Goal: Communication & Community: Answer question/provide support

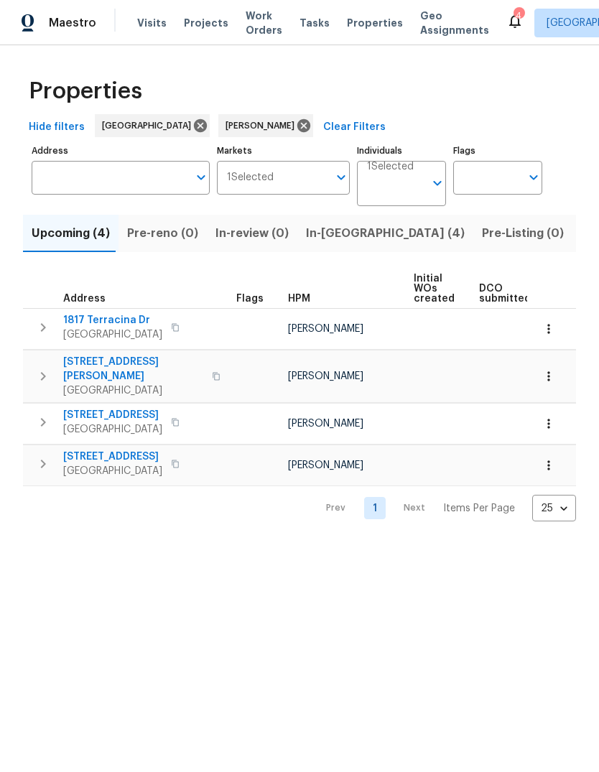
click at [333, 239] on span "In-reno (4)" at bounding box center [385, 233] width 159 height 20
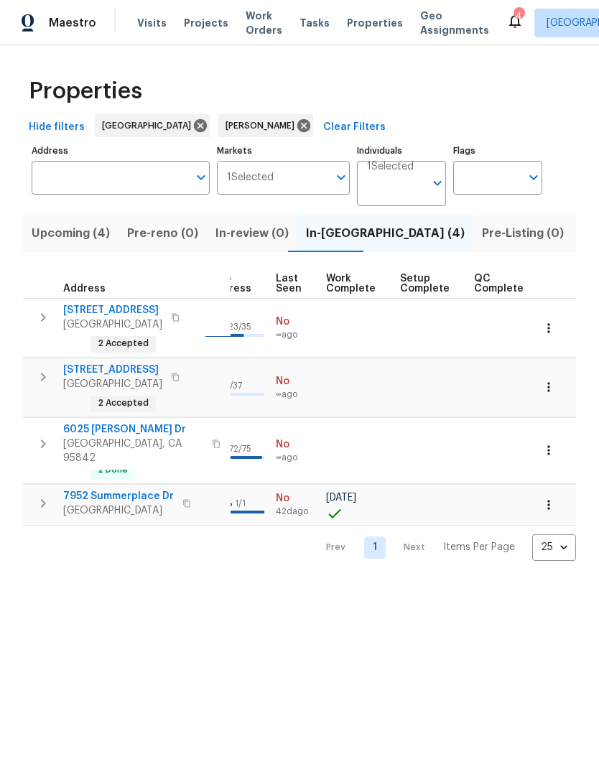
scroll to position [0, 684]
click at [497, 286] on span "QC Complete" at bounding box center [500, 284] width 50 height 20
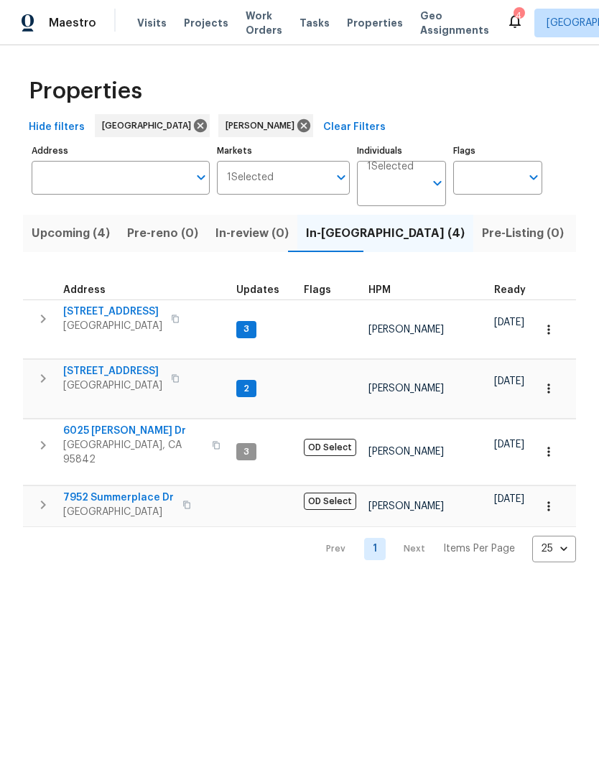
click at [581, 226] on span "Listed (11)" at bounding box center [609, 233] width 57 height 20
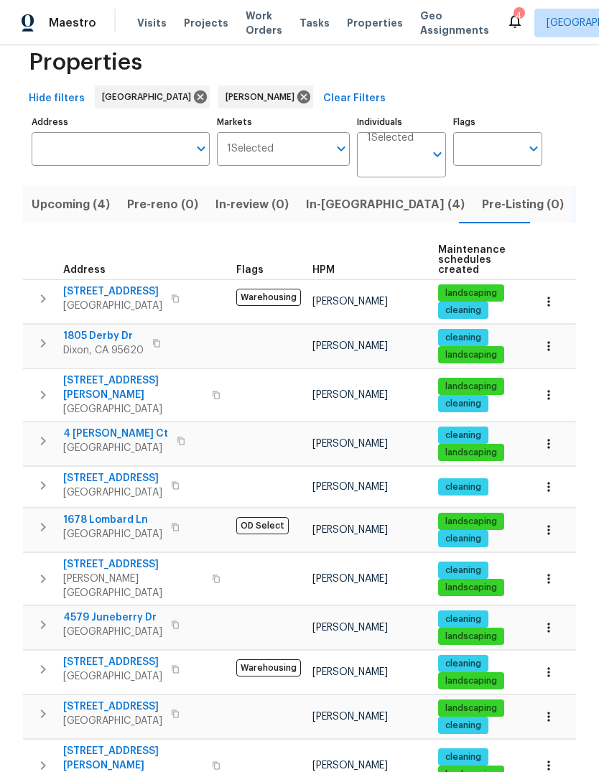
scroll to position [28, 0]
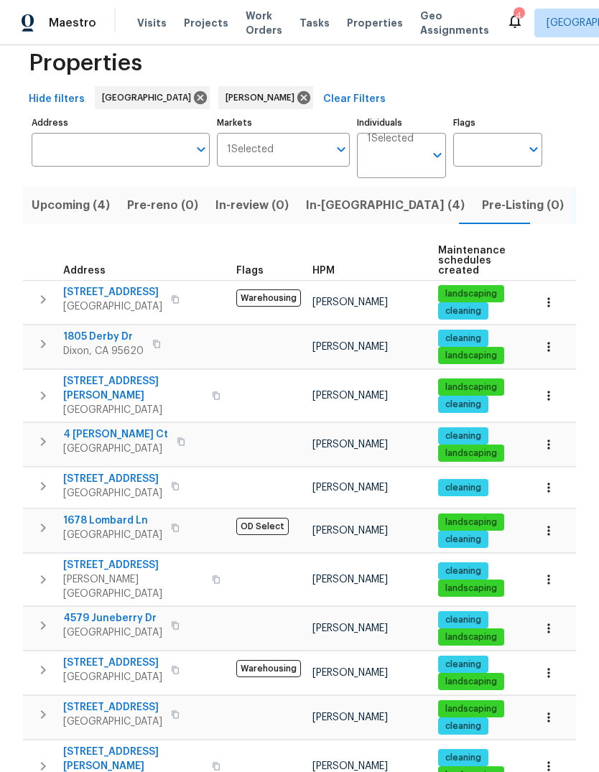
click at [88, 349] on span "Dixon, CA 95620" at bounding box center [103, 351] width 80 height 14
click at [80, 341] on span "1805 Derby Dr" at bounding box center [103, 337] width 80 height 14
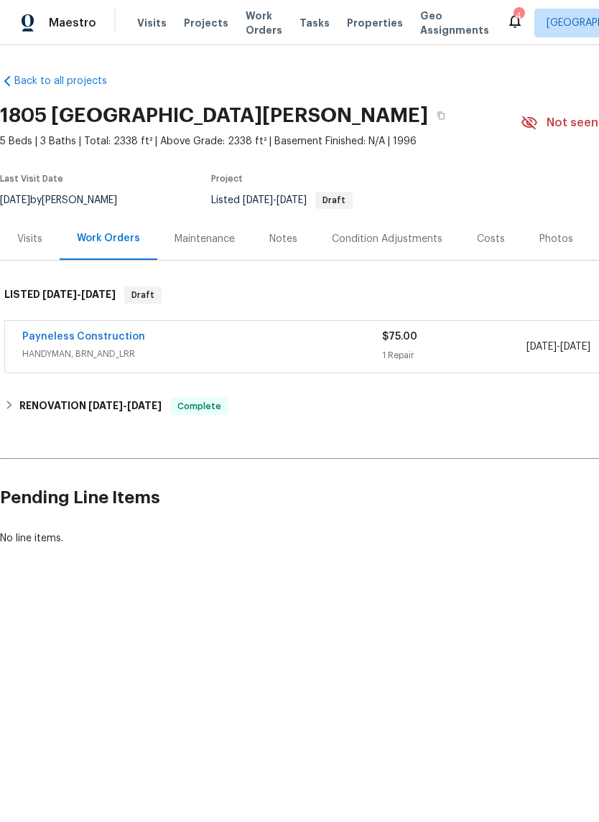
click at [45, 340] on link "Payneless Construction" at bounding box center [83, 337] width 123 height 10
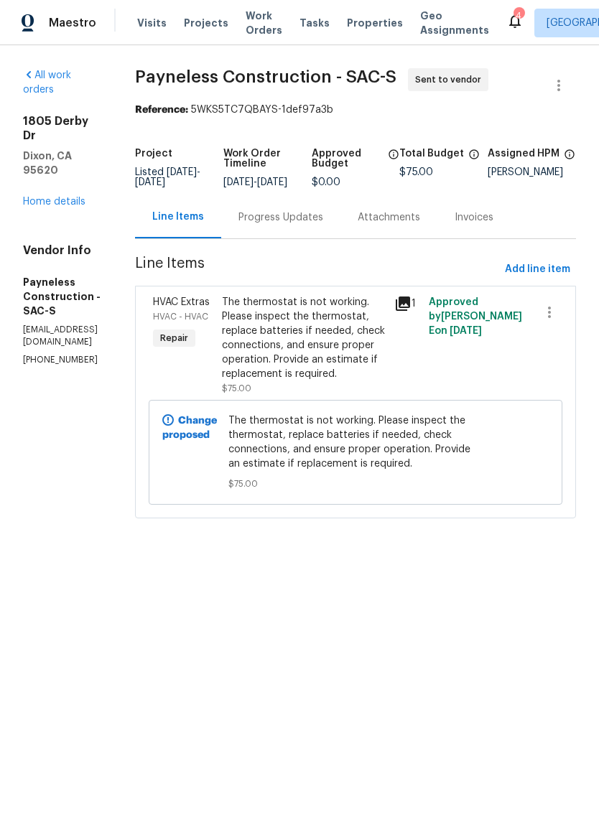
click at [83, 197] on link "Home details" at bounding box center [54, 202] width 62 height 10
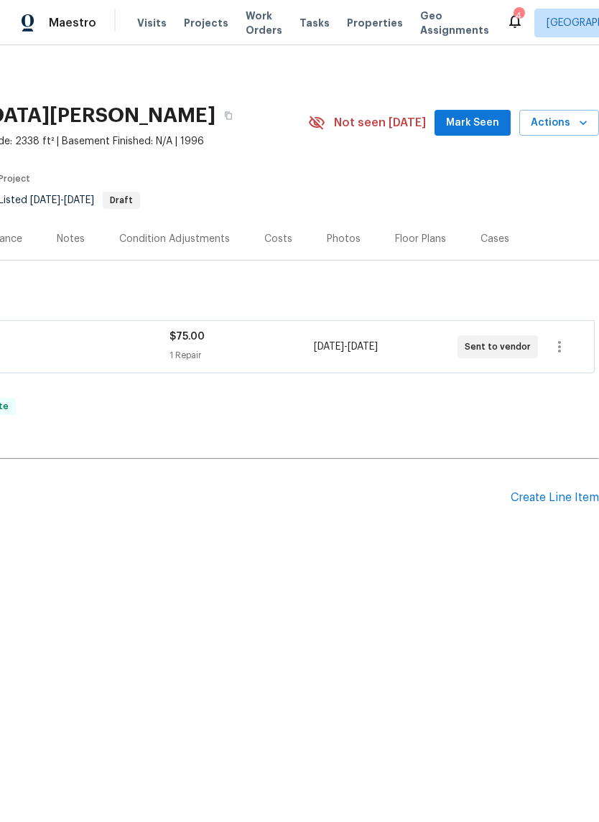
scroll to position [0, 213]
click at [561, 356] on button "button" at bounding box center [559, 347] width 34 height 34
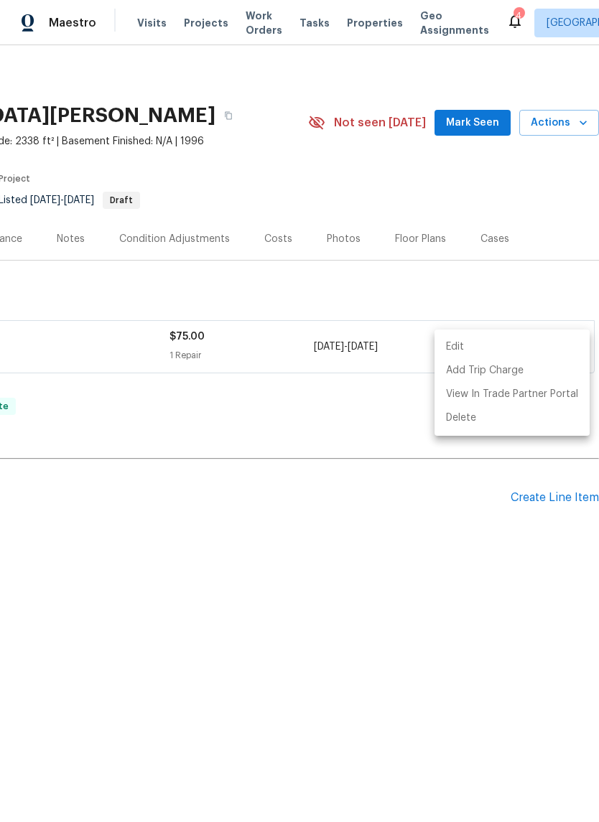
click at [44, 121] on div at bounding box center [299, 411] width 599 height 822
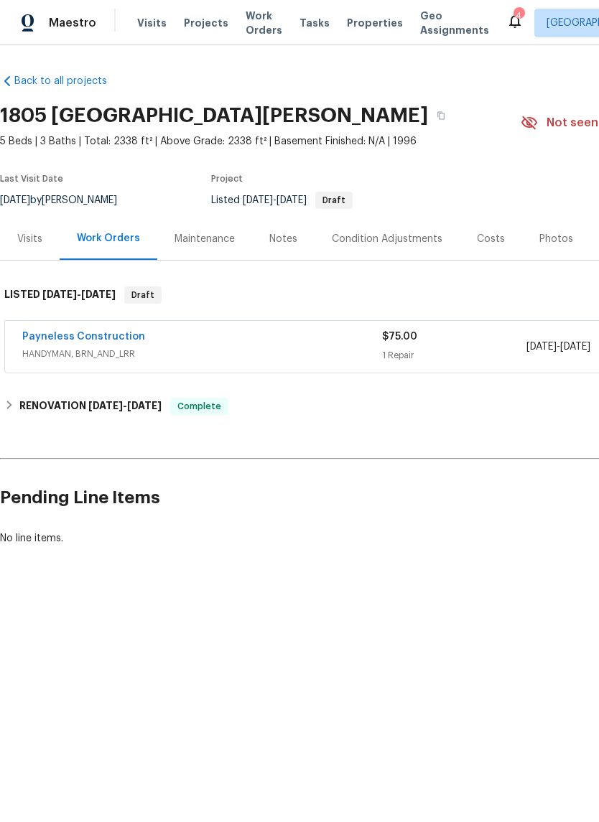
click at [61, 339] on link "Payneless Construction" at bounding box center [83, 337] width 123 height 10
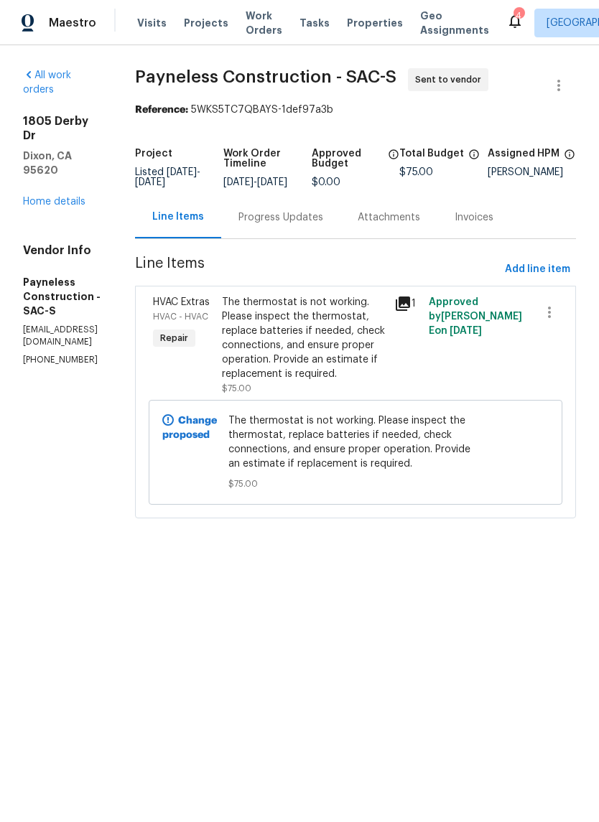
click at [345, 365] on div "The thermostat is not working. Please inspect the thermostat, replace batteries…" at bounding box center [304, 338] width 164 height 86
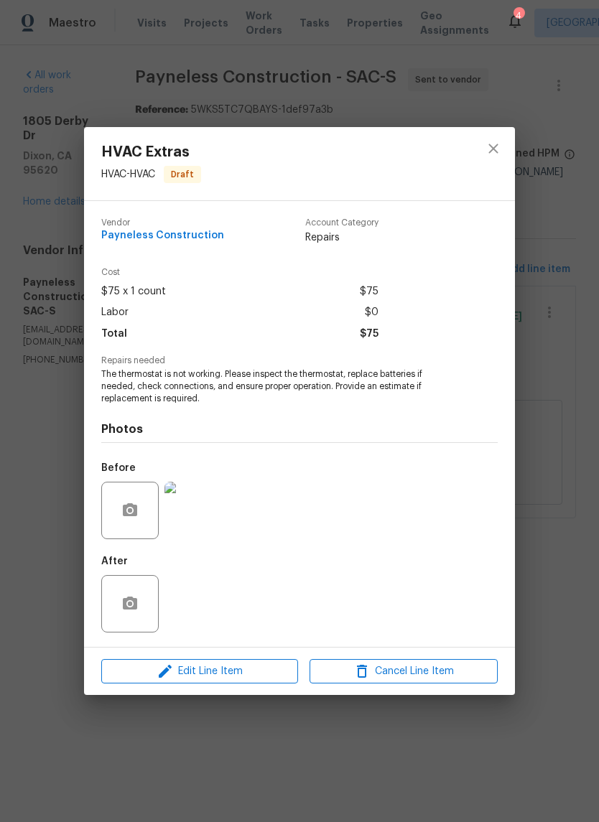
click at [56, 169] on div "HVAC Extras HVAC - HVAC Draft Vendor Payneless Construction Account Category Re…" at bounding box center [299, 411] width 599 height 822
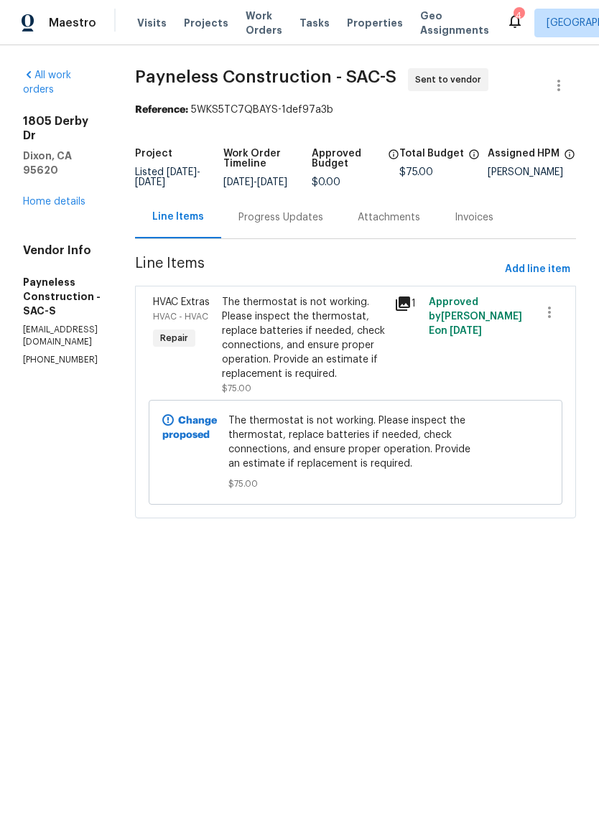
click at [340, 220] on div "Progress Updates" at bounding box center [280, 217] width 119 height 42
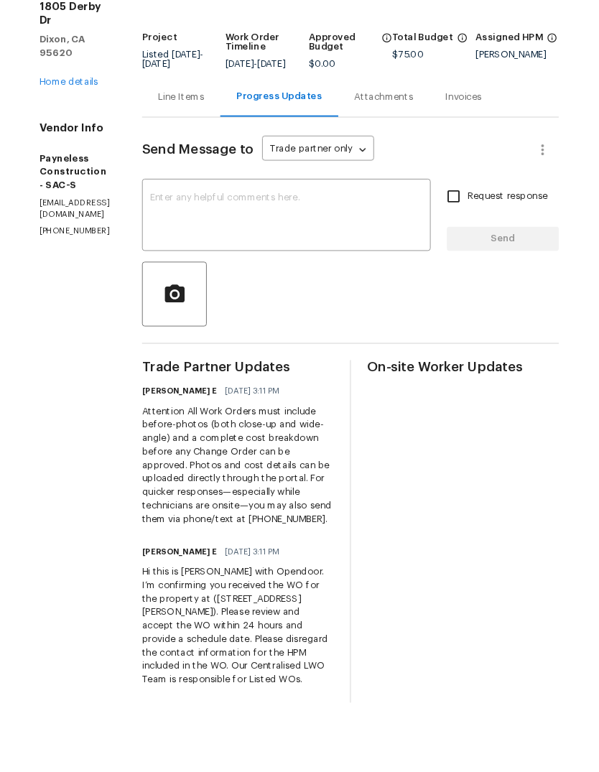
scroll to position [35, 0]
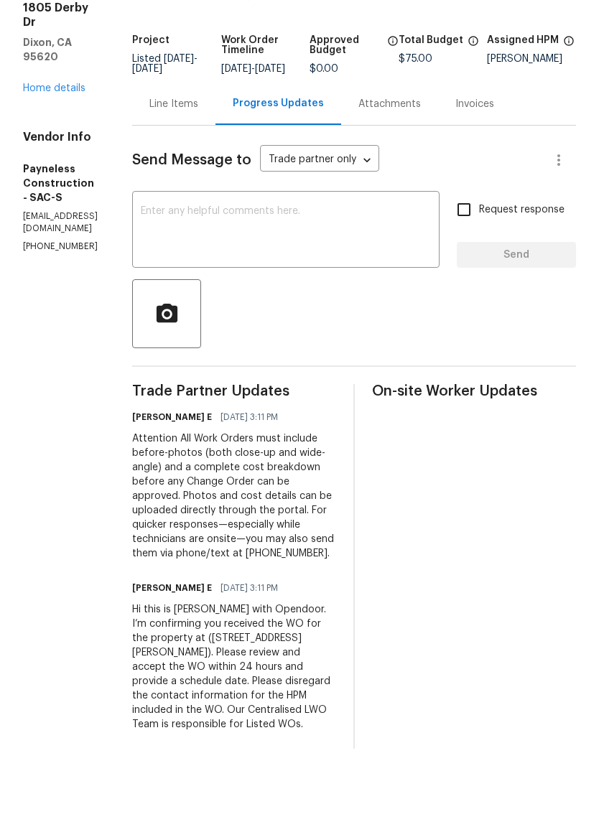
click at [233, 256] on textarea at bounding box center [286, 281] width 290 height 50
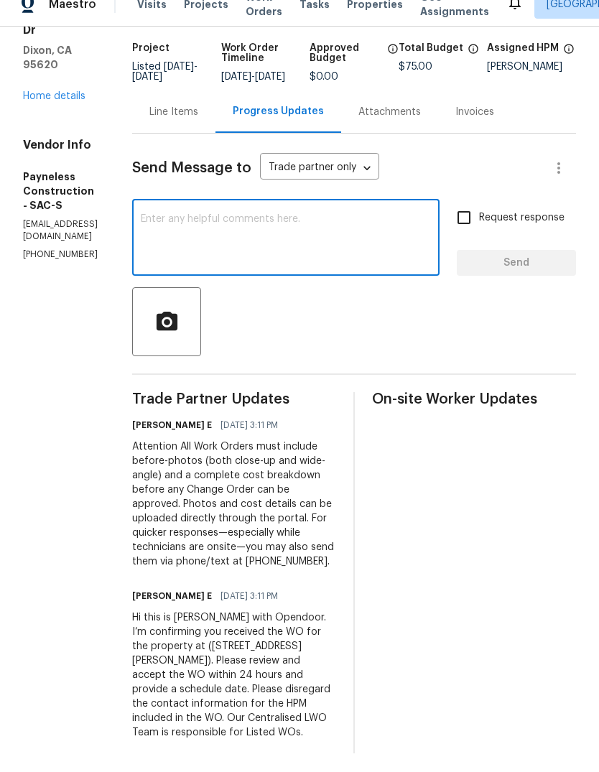
type textarea "T"
type textarea "There"
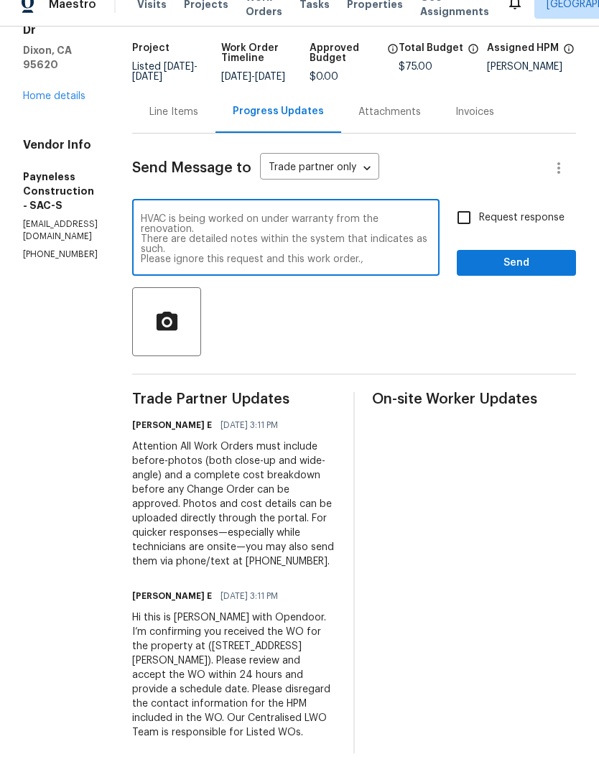
type textarea "HVAC is being worked on under warranty from the renovation. There are detailed …"
click at [464, 221] on input "Request response" at bounding box center [464, 236] width 30 height 30
checkbox input "true"
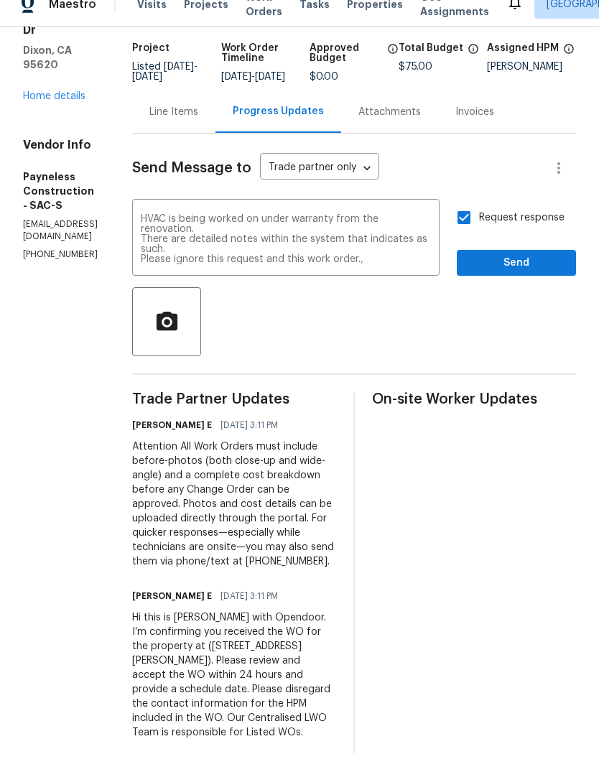
scroll to position [54, 0]
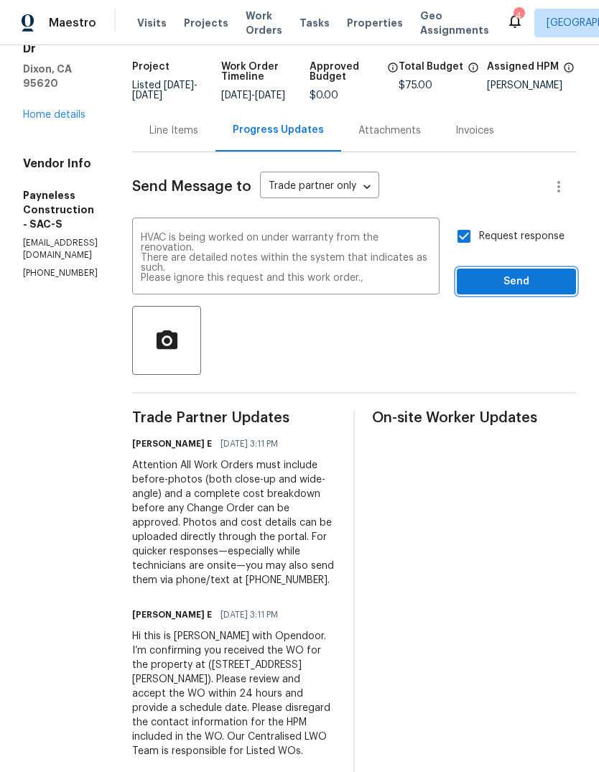
click at [509, 273] on span "Send" at bounding box center [516, 282] width 96 height 18
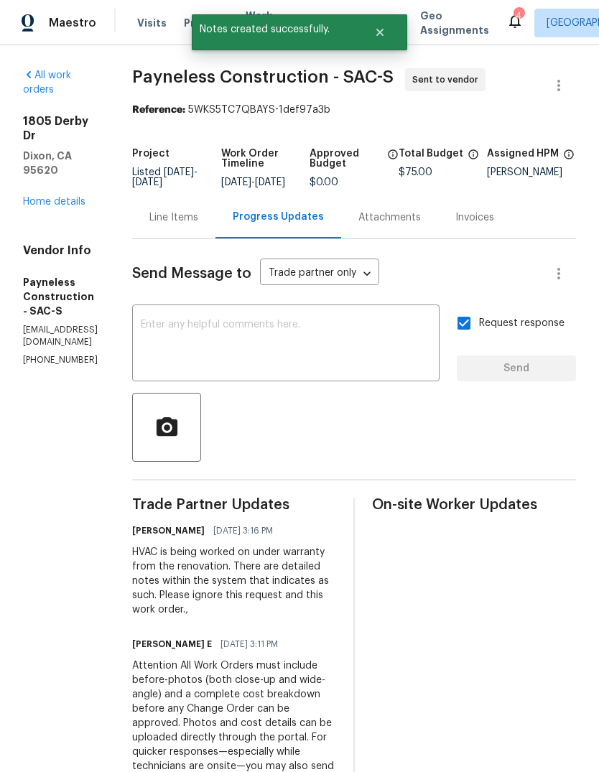
click at [506, 23] on icon at bounding box center [514, 20] width 17 height 17
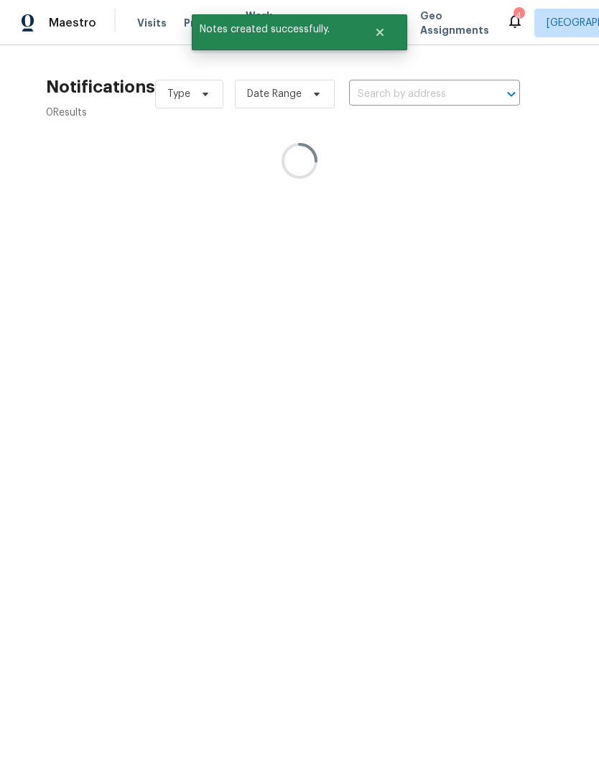
click at [506, 23] on icon at bounding box center [514, 20] width 17 height 17
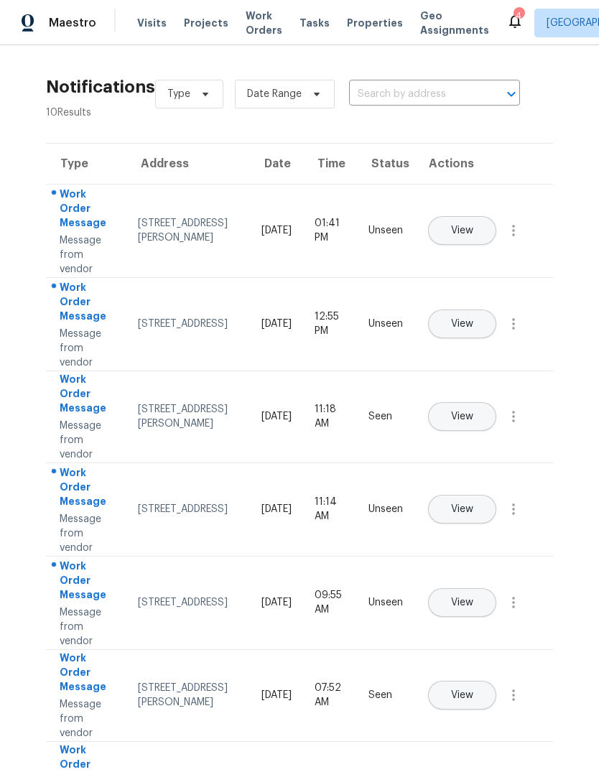
click at [473, 225] on span "View" at bounding box center [462, 230] width 22 height 11
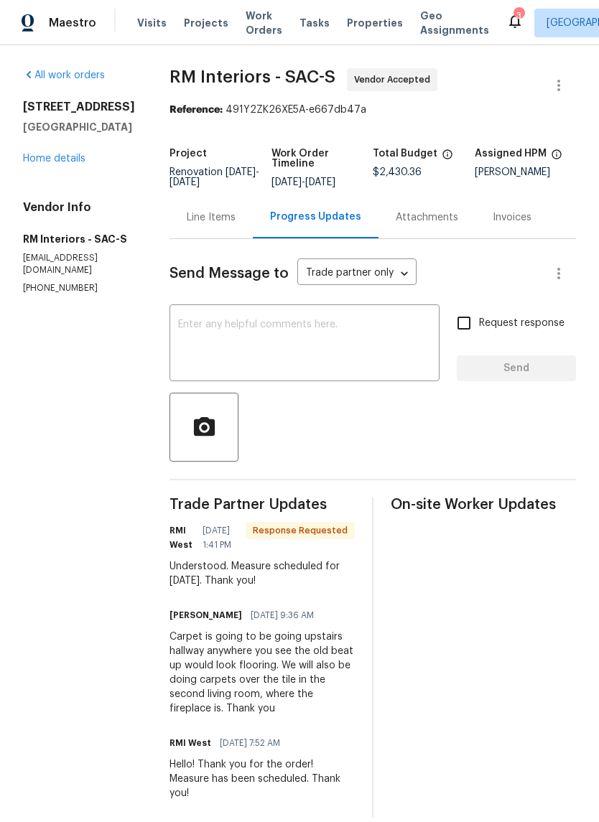
click at [273, 356] on textarea at bounding box center [304, 345] width 253 height 50
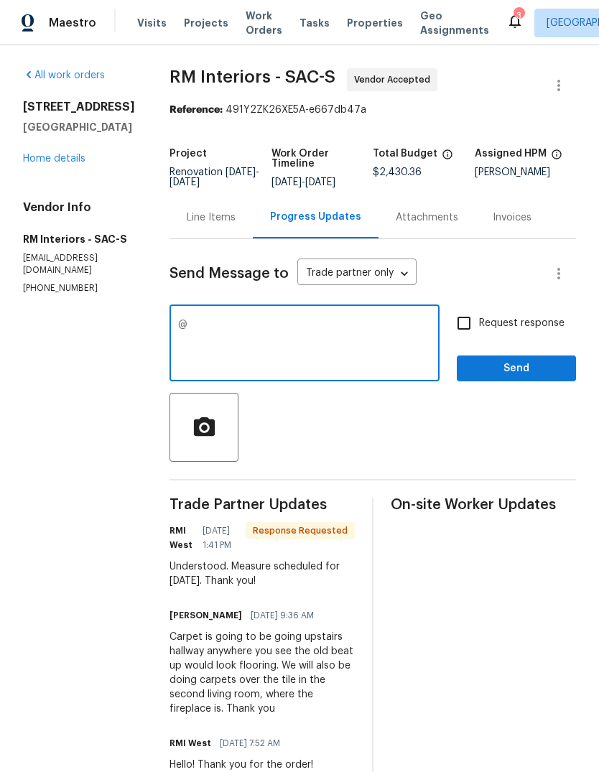
type textarea "@"
click at [523, 378] on span "Send" at bounding box center [516, 369] width 96 height 18
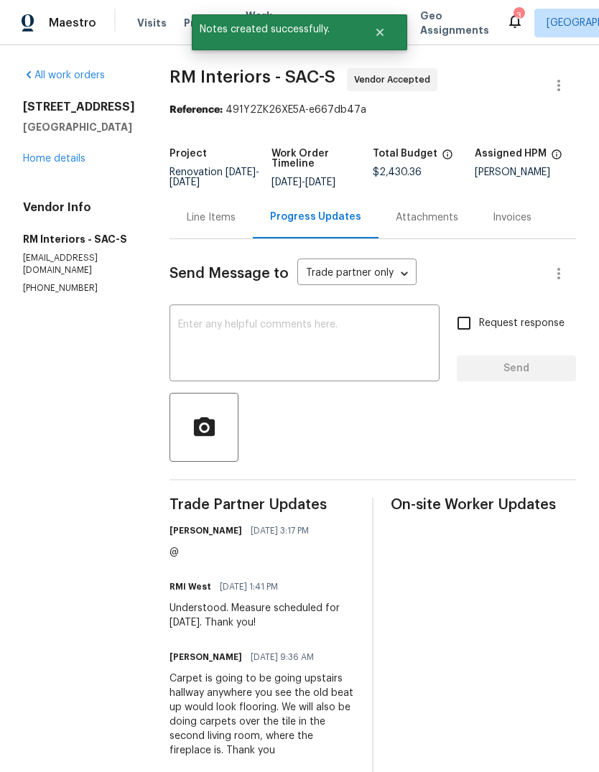
click at [509, 25] on icon at bounding box center [514, 21] width 11 height 14
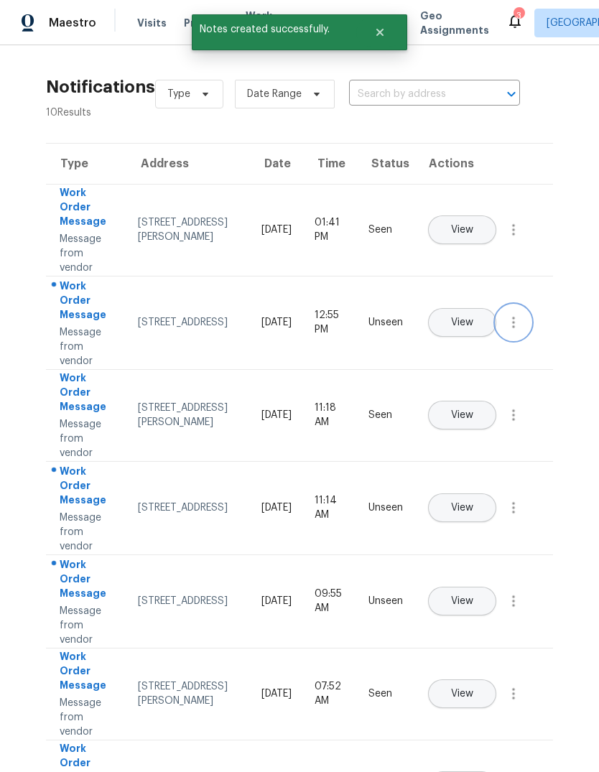
click at [511, 340] on button "button" at bounding box center [513, 322] width 34 height 34
click at [467, 346] on div "Mark Seen" at bounding box center [432, 339] width 112 height 14
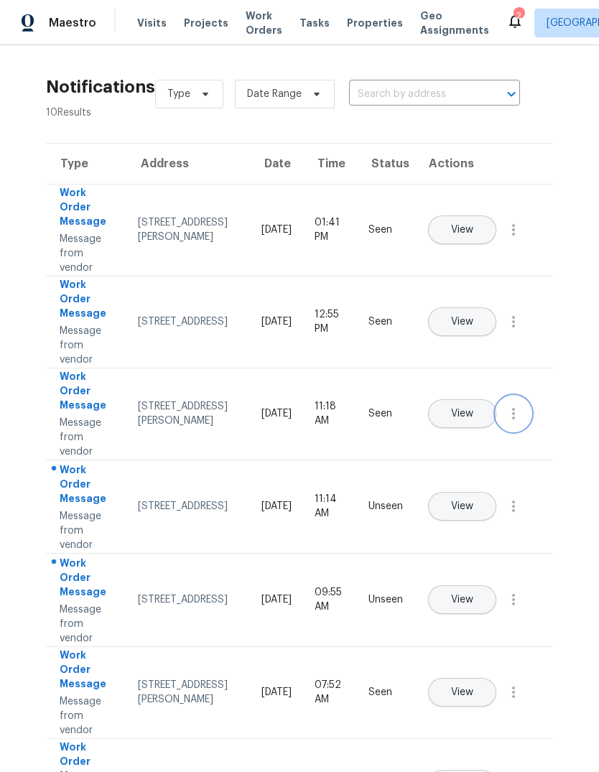
click at [516, 422] on icon "button" at bounding box center [513, 413] width 17 height 17
click at [477, 428] on div "[PERSON_NAME]" at bounding box center [432, 431] width 112 height 14
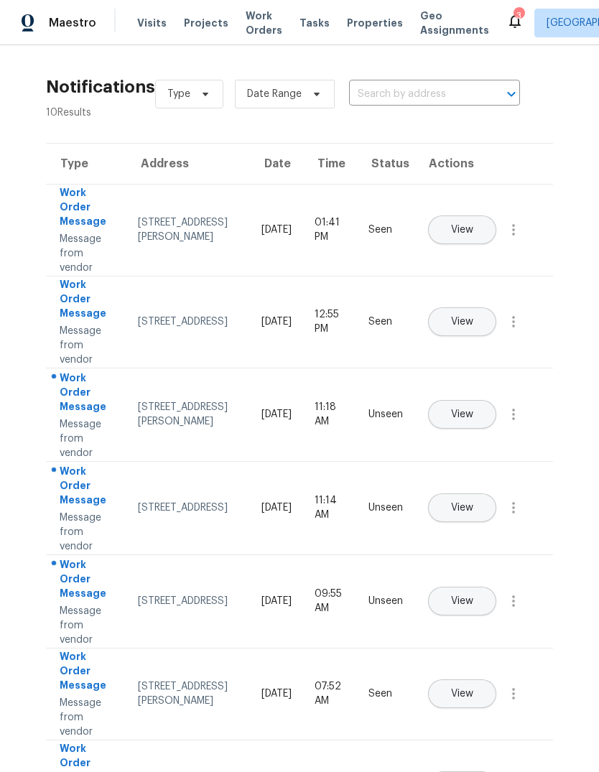
click at [473, 503] on span "View" at bounding box center [462, 508] width 22 height 11
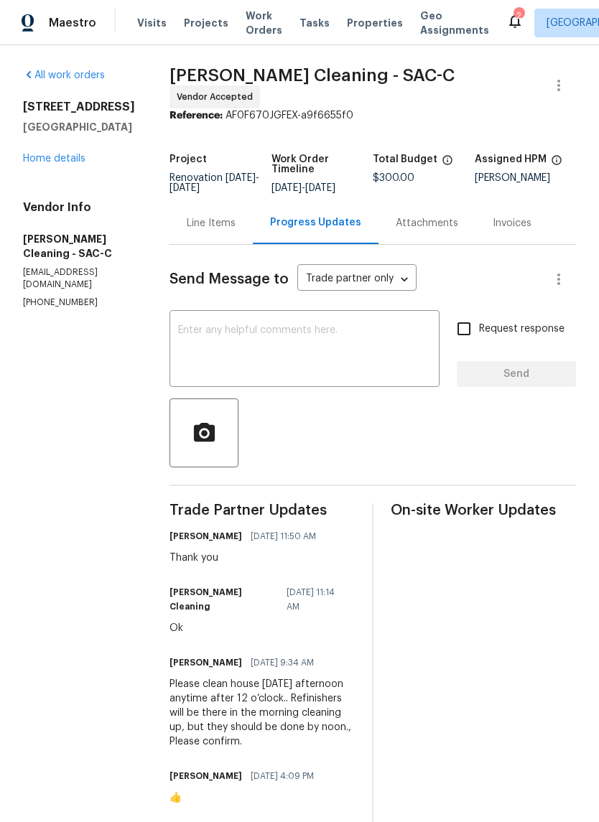
click at [513, 20] on div "2" at bounding box center [518, 16] width 10 height 14
click at [506, 17] on icon at bounding box center [514, 20] width 17 height 17
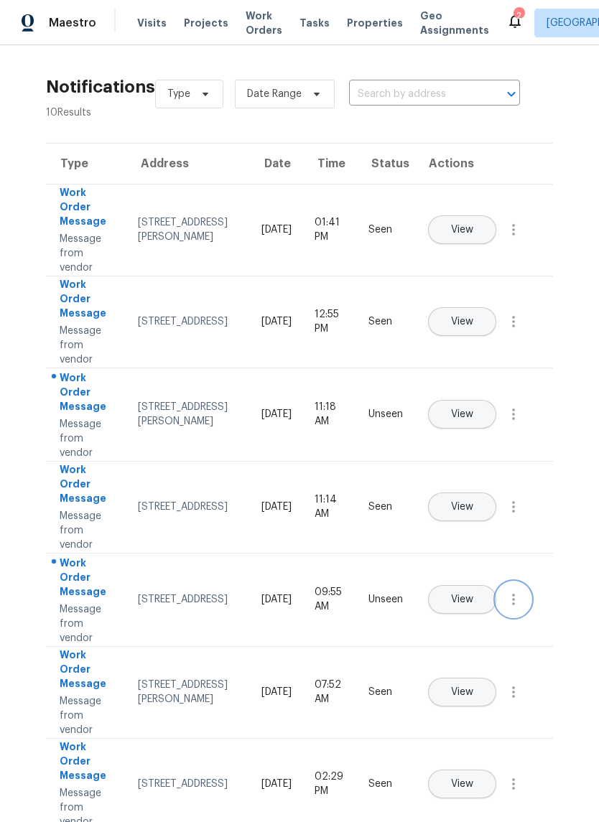
click at [524, 615] on button "button" at bounding box center [513, 599] width 34 height 34
click at [472, 623] on div "Mark Seen" at bounding box center [432, 617] width 112 height 14
click at [520, 423] on icon "button" at bounding box center [513, 414] width 17 height 17
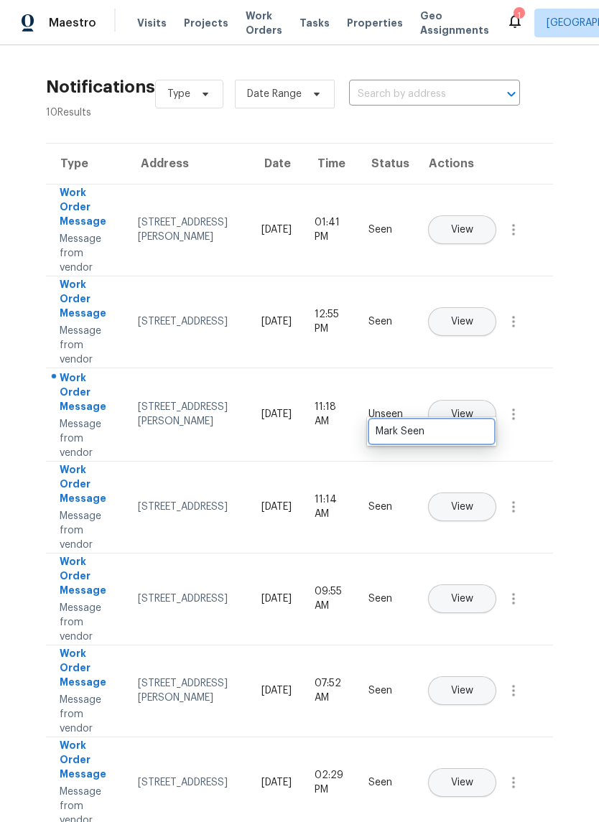
click at [478, 435] on div "Mark Seen" at bounding box center [432, 431] width 112 height 14
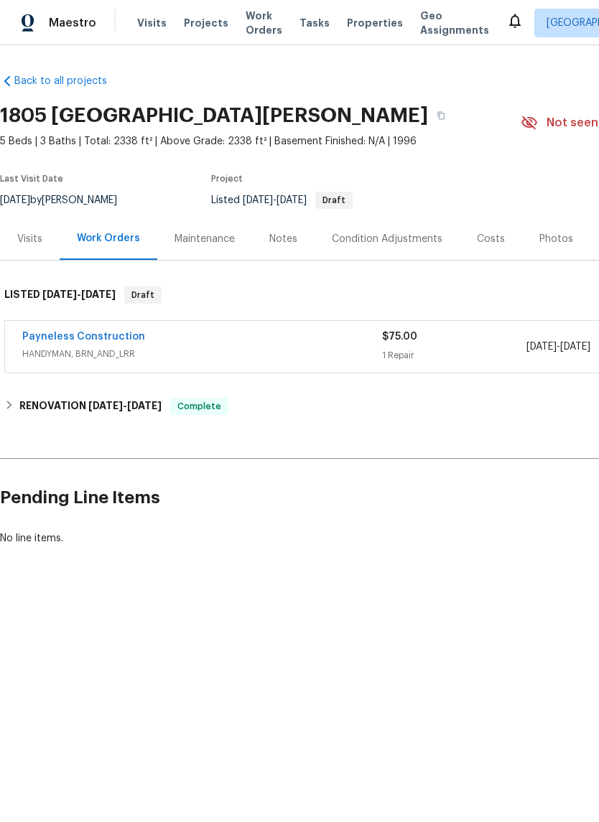
click at [288, 240] on div "Notes" at bounding box center [283, 239] width 28 height 14
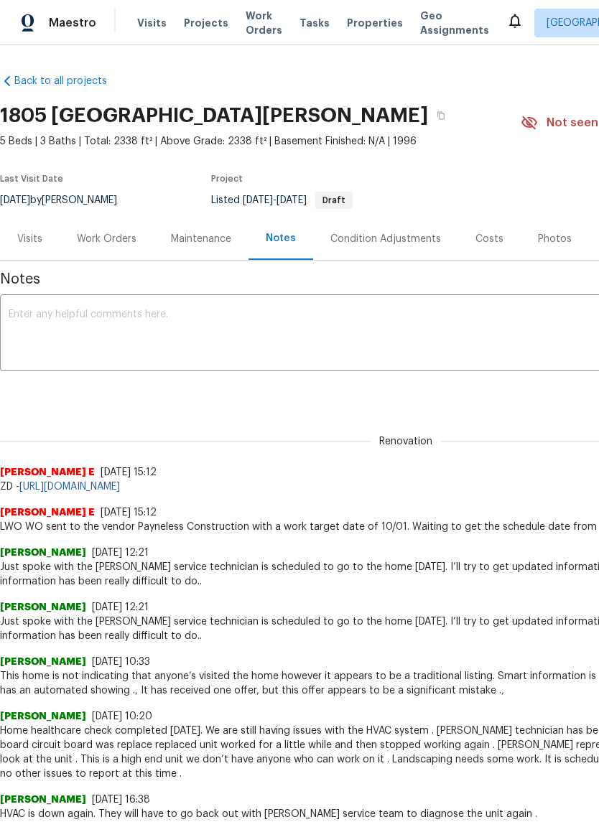
click at [38, 314] on textarea at bounding box center [406, 334] width 794 height 50
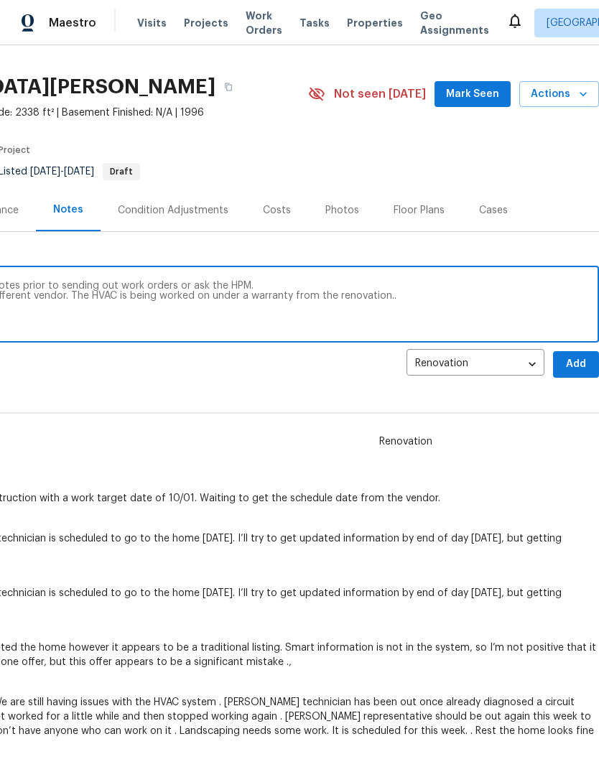
scroll to position [29, 213]
type textarea "To whom it may concern please read my notes prior to sending out work orders or…"
click at [578, 365] on span "Add" at bounding box center [575, 364] width 23 height 18
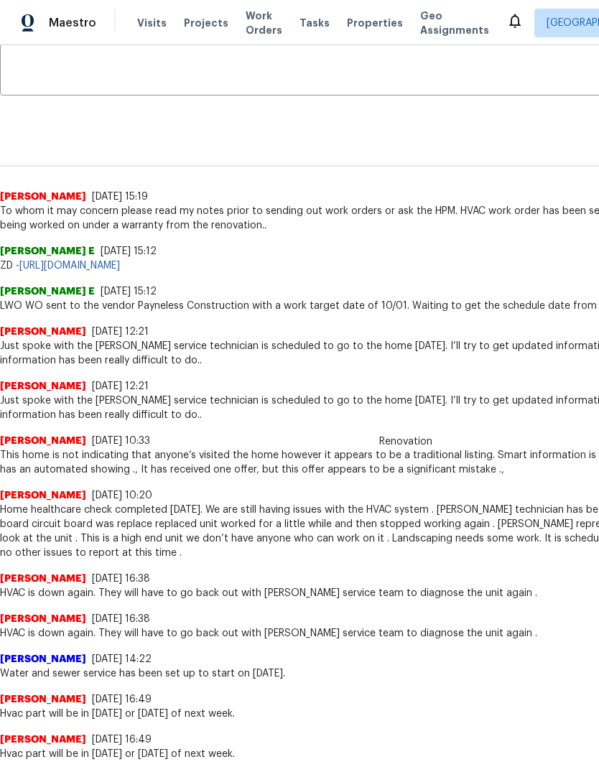
scroll to position [286, 0]
